Goal: Task Accomplishment & Management: Manage account settings

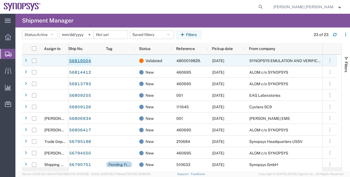
click at [80, 59] on link "56819504" at bounding box center [80, 61] width 23 height 9
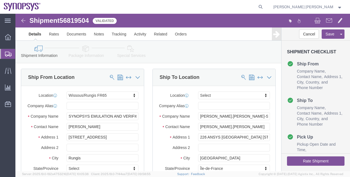
select select "63109"
select select
click div "Ship From Location Location Wissous/Rungis FR65 My Profile Location Aachen DE04…"
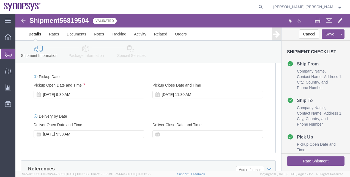
click button "Rate Shipment"
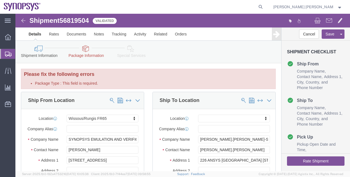
click icon
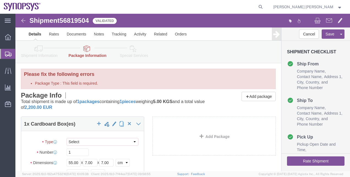
click div "Add Package"
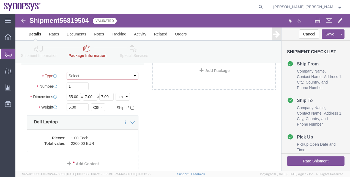
click select "Select Envelope Large Box Medium Box PAK Rack Small Box Tube Your Packaging"
select select "MBX"
click select "Select Envelope Large Box Medium Box PAK Rack Small Box Tube Your Packaging"
type input "13.00"
type input "11.50"
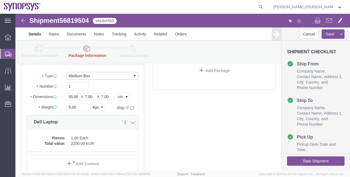
type input "2.50"
select select "IN"
click div "1 x Medium Box Package Type Select Envelope Large Box Medium Box PAK Rack Small…"
click button "Rate Shipment"
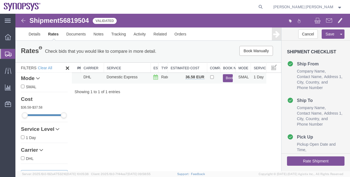
click at [231, 79] on button "Book" at bounding box center [228, 78] width 10 height 8
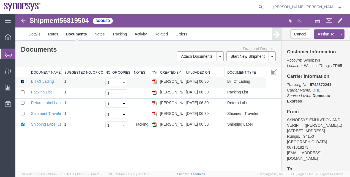
click at [23, 82] on input "checkbox" at bounding box center [23, 82] width 4 height 4
checkbox input "false"
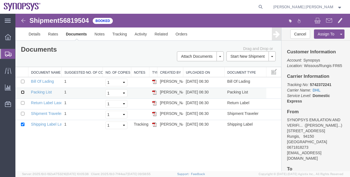
click at [23, 92] on input "checkbox" at bounding box center [23, 93] width 4 height 4
checkbox input "true"
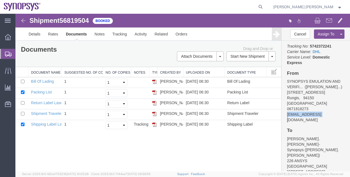
drag, startPoint x: 315, startPoint y: 126, endPoint x: 285, endPoint y: 125, distance: 30.3
click at [285, 125] on div "Customer Information Account: Synopsys Location: Wissous/Rungis FR65 Carrier In…" at bounding box center [316, 106] width 69 height 131
copy address "kur@synopsys.com"
click at [216, 75] on link "Email Documents" at bounding box center [200, 74] width 48 height 8
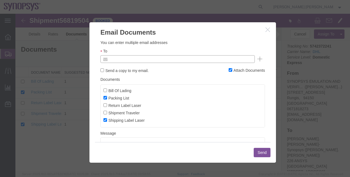
click at [137, 60] on input "text" at bounding box center [140, 59] width 64 height 7
paste input "kur@synopsys.com"
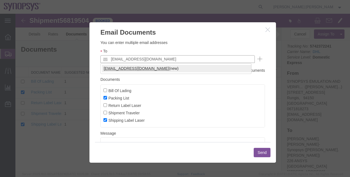
type input "kur@synopsys.com"
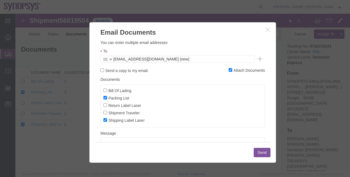
click at [121, 69] on label "Send a copy to my email." at bounding box center [124, 70] width 48 height 6
click at [104, 69] on input "Send a copy to my email." at bounding box center [102, 71] width 4 height 4
checkbox input "true"
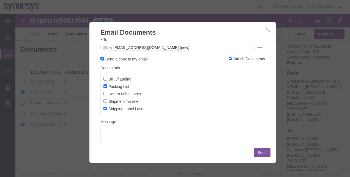
click at [262, 153] on button "Send" at bounding box center [262, 152] width 17 height 9
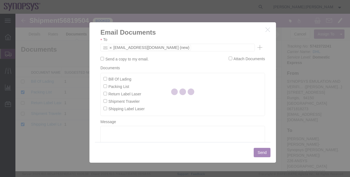
checkbox input "false"
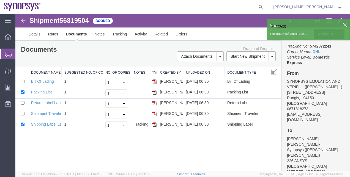
click at [0, 0] on span "Shipment Manager" at bounding box center [0, 0] width 0 height 0
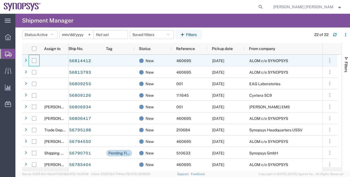
click at [36, 62] on div at bounding box center [34, 61] width 10 height 12
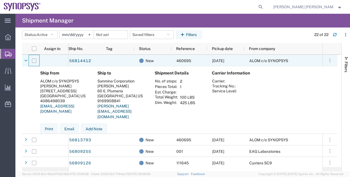
click at [36, 61] on input "Press Space to toggle row selection (unchecked)" at bounding box center [34, 61] width 4 height 4
checkbox input "true"
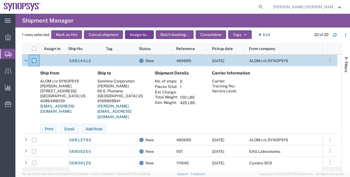
click at [147, 33] on button "Assign to..." at bounding box center [139, 34] width 29 height 9
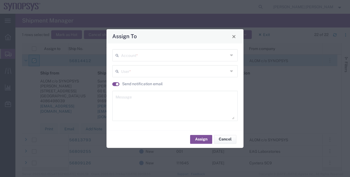
click at [232, 55] on icon at bounding box center [232, 55] width 4 height 9
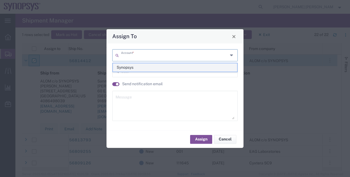
click at [217, 66] on span "Synopsys" at bounding box center [175, 67] width 125 height 9
type input "Synopsys"
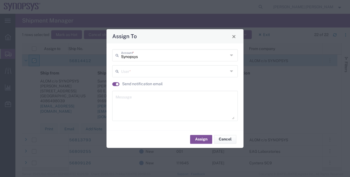
click at [231, 72] on icon at bounding box center [232, 71] width 4 height 9
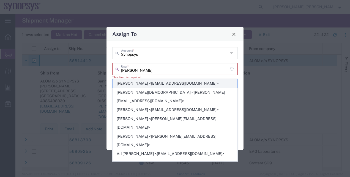
type input "shipping@synopsys.com"
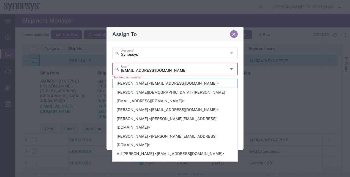
click at [237, 34] on button "Close" at bounding box center [234, 34] width 8 height 8
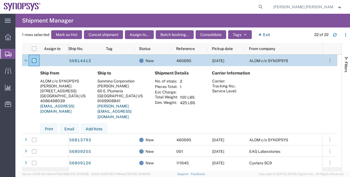
click at [31, 64] on div at bounding box center [34, 61] width 10 height 12
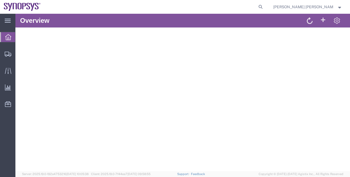
click at [76, 58] on td "Sent To Bid" at bounding box center [136, 55] width 219 height 8
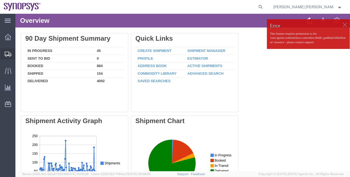
click at [0, 0] on span "Shipment Manager" at bounding box center [0, 0] width 0 height 0
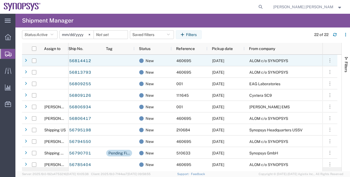
click at [262, 63] on span "ALOM c/o SYNOPSYS" at bounding box center [268, 61] width 39 height 4
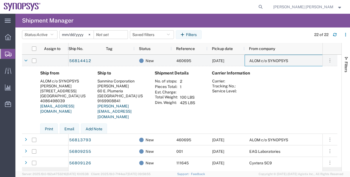
click at [134, 77] on div "Ship to Sanmina Corporation Billy Lo 60 E. Plumeria san jose, CA 95134 US 91699…" at bounding box center [121, 97] width 57 height 53
click at [25, 61] on icon at bounding box center [25, 61] width 3 height 4
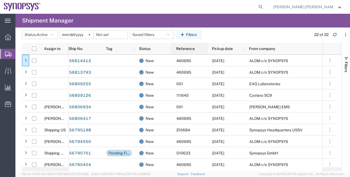
click at [172, 52] on div "Reference" at bounding box center [190, 49] width 36 height 12
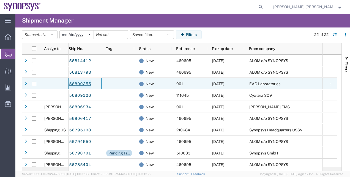
click at [73, 82] on link "56809255" at bounding box center [80, 84] width 23 height 9
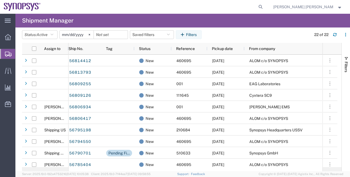
click at [255, 34] on agx-table-filter-chips "Status: Active Active All Approved Booked Canceled Delivered Denied New On Hold…" at bounding box center [165, 36] width 287 height 13
click at [161, 15] on agx-page-header "Shipment Manager" at bounding box center [182, 21] width 335 height 14
click at [232, 29] on header "Status: Active Active All Approved Booked Canceled Delivered Denied New On Hold…" at bounding box center [186, 35] width 328 height 15
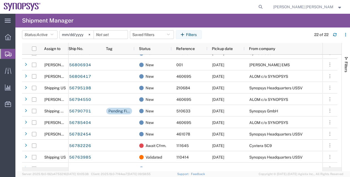
scroll to position [43, 0]
